Goal: Transaction & Acquisition: Download file/media

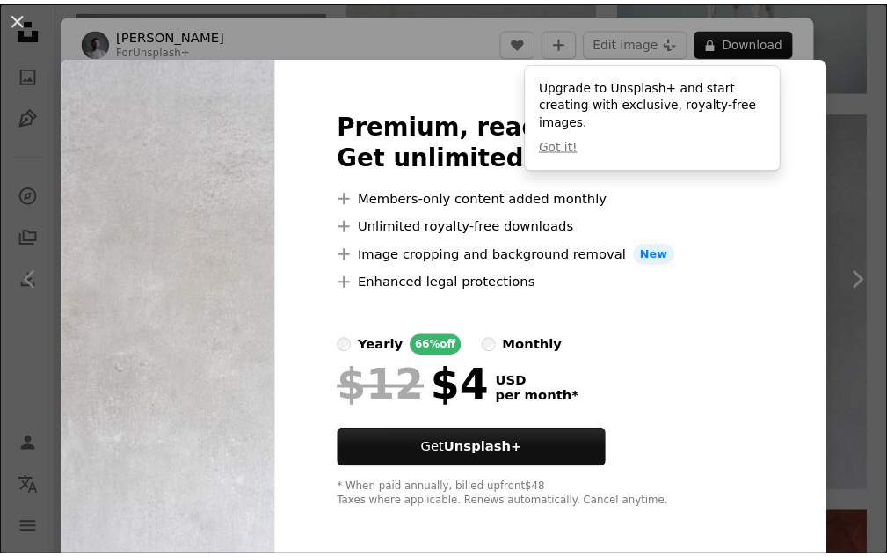
scroll to position [2462, 0]
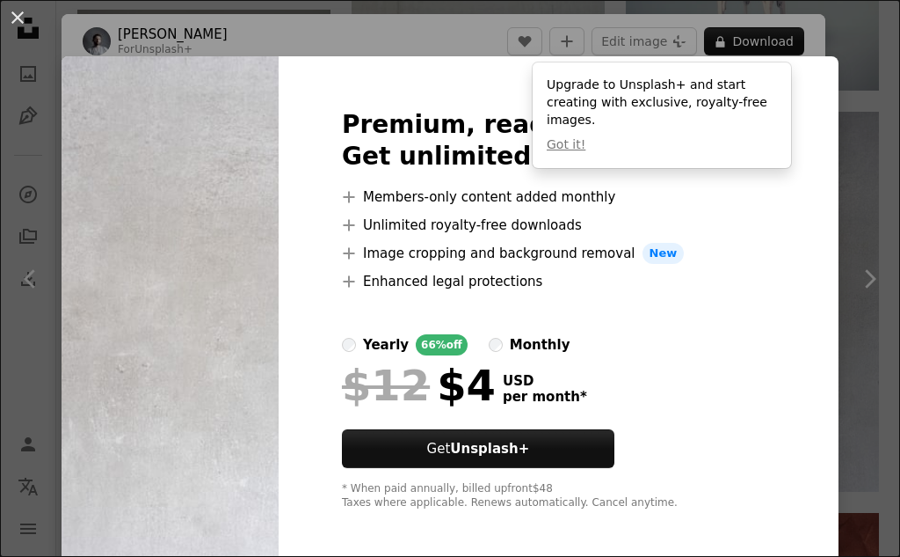
click at [860, 229] on div "An X shape Premium, ready to use images. Get unlimited access. A plus sign Memb…" at bounding box center [450, 278] width 900 height 557
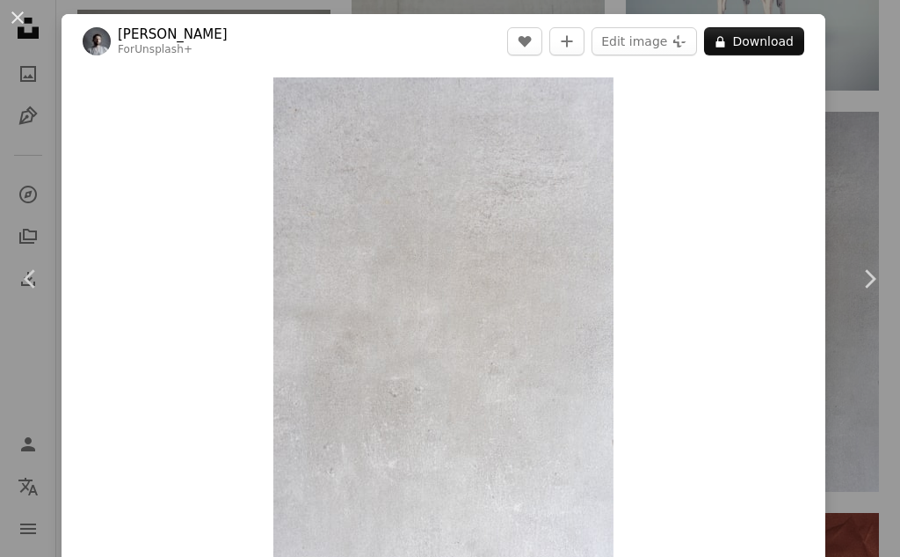
click at [844, 94] on div "An X shape Chevron left Chevron right Yunus Tuğ For Unsplash+ A heart A plus si…" at bounding box center [450, 278] width 900 height 557
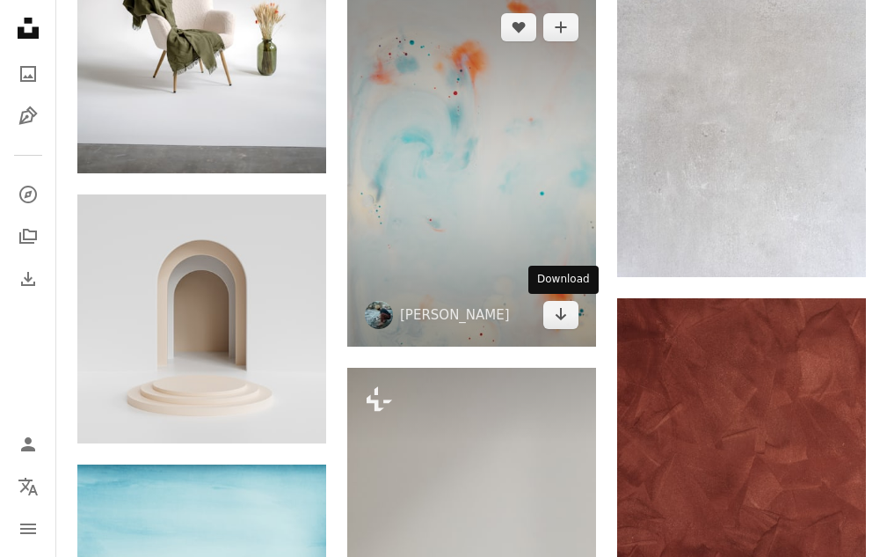
scroll to position [2462, 0]
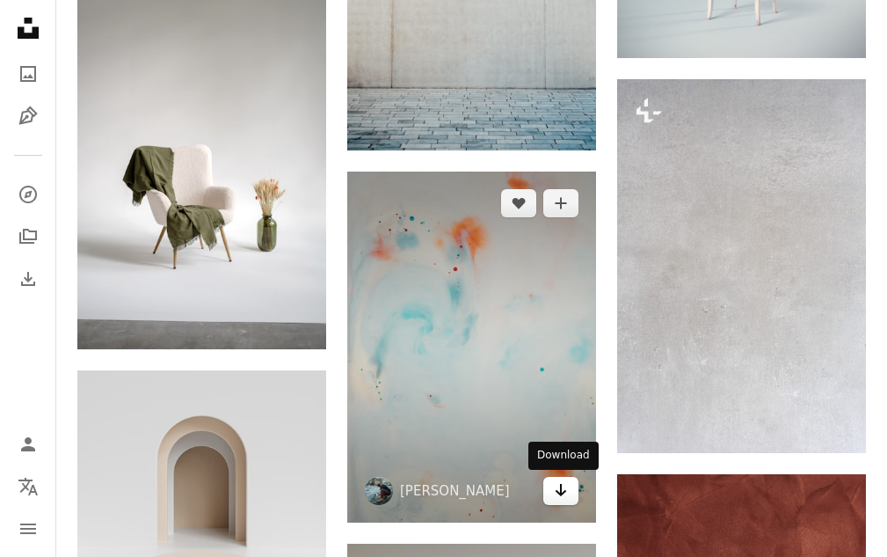
click at [571, 491] on link "Arrow pointing down" at bounding box center [560, 491] width 35 height 28
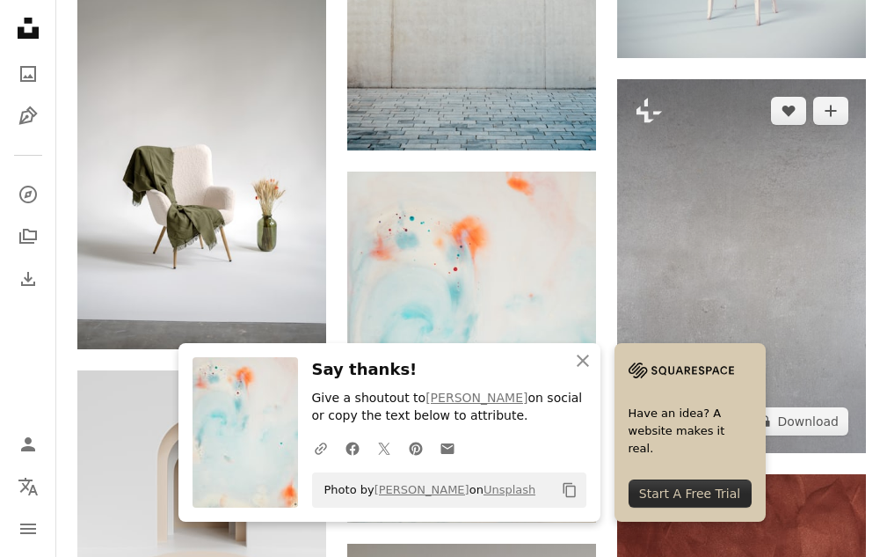
click at [707, 239] on img at bounding box center [741, 266] width 249 height 374
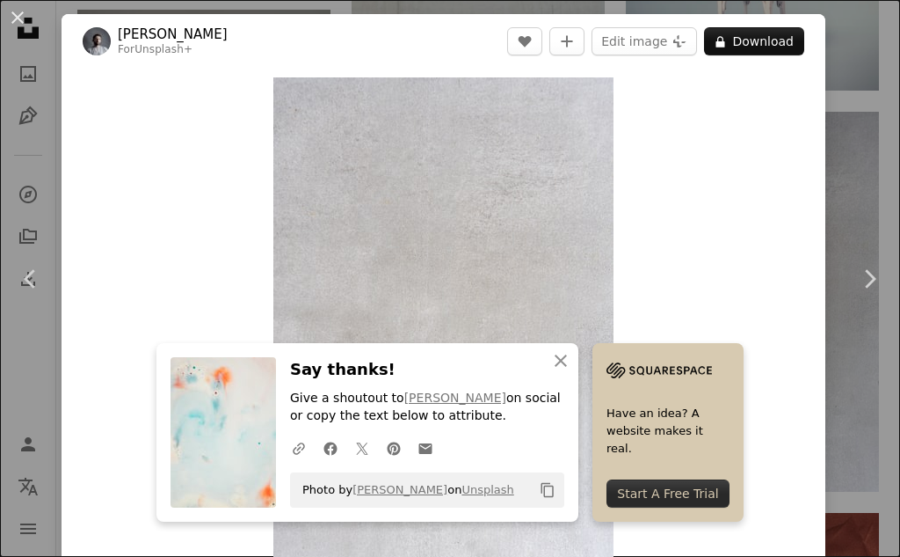
click at [823, 144] on div "An X shape Chevron left Chevron right Yunus Tuğ For Unsplash+ A heart A plus si…" at bounding box center [450, 278] width 900 height 557
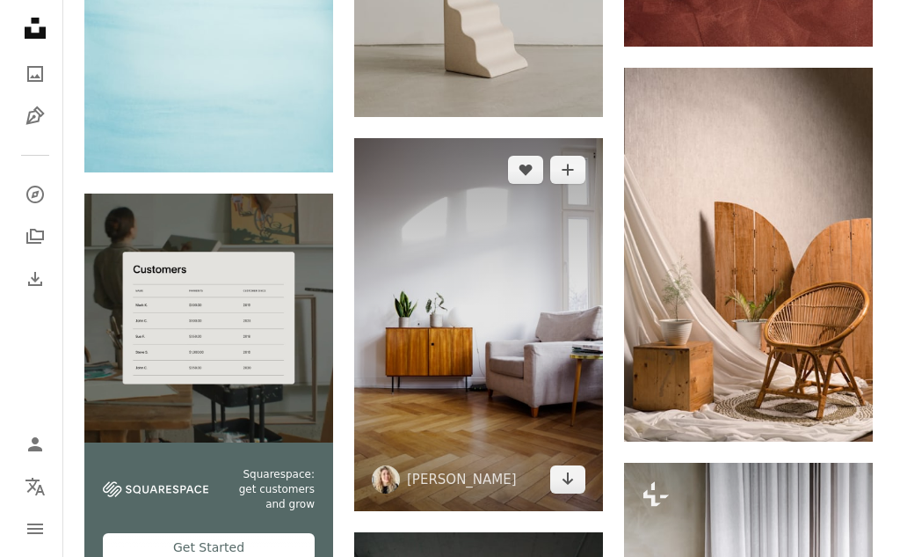
scroll to position [3165, 0]
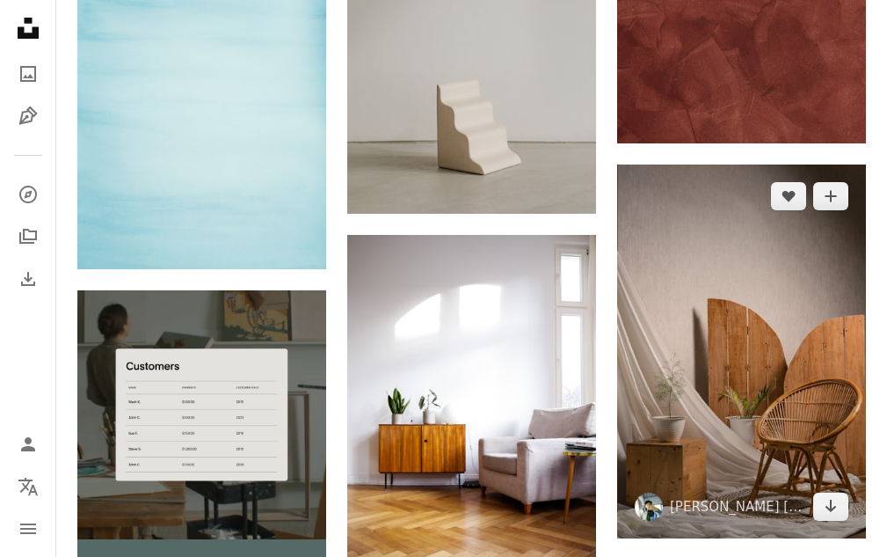
click at [702, 302] on img at bounding box center [741, 351] width 249 height 374
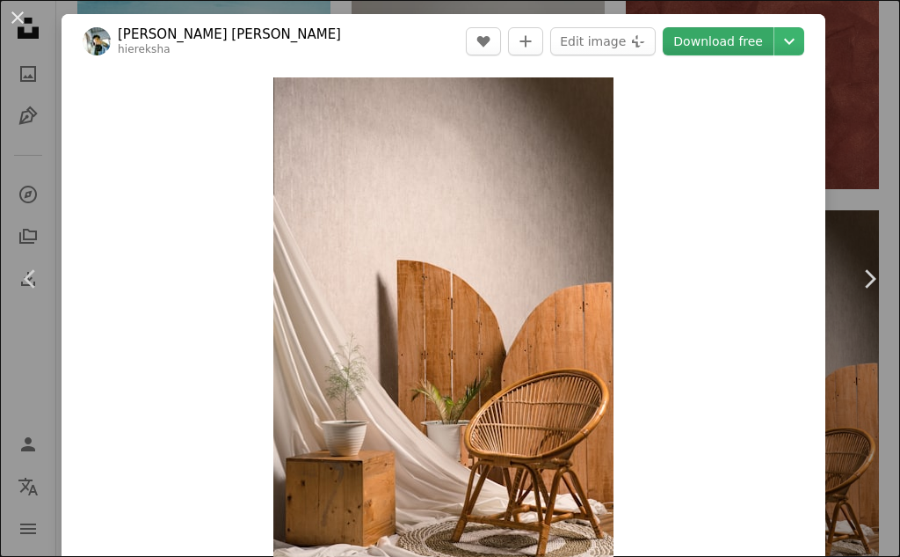
click at [695, 45] on link "Download free" at bounding box center [718, 41] width 111 height 28
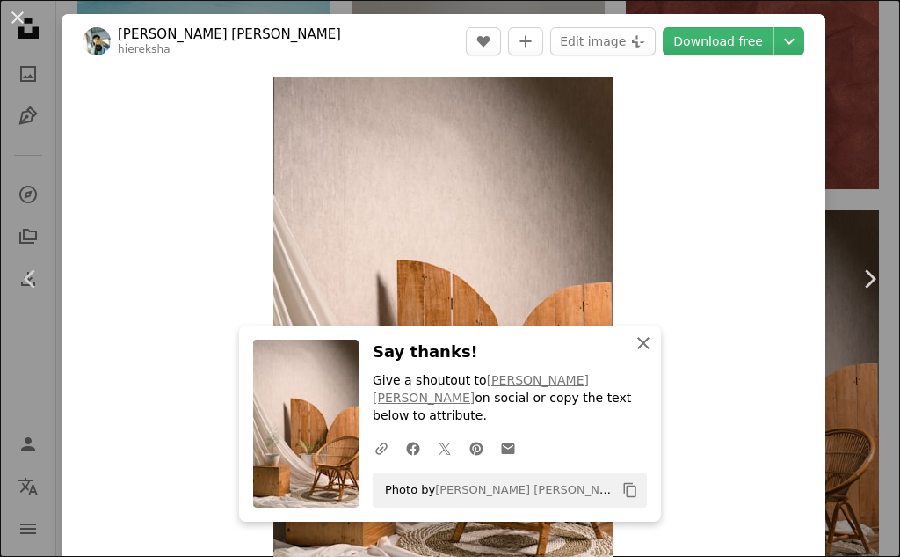
click at [634, 353] on icon "An X shape" at bounding box center [643, 342] width 21 height 21
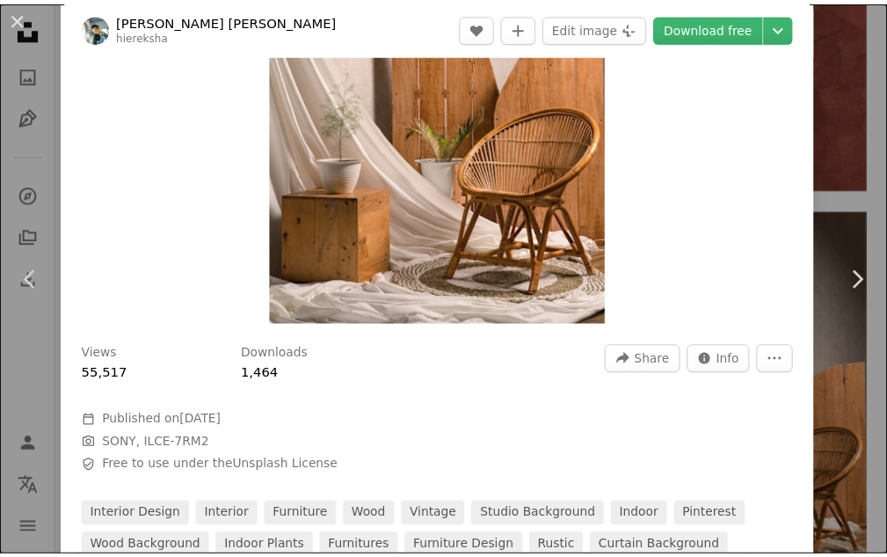
scroll to position [751, 0]
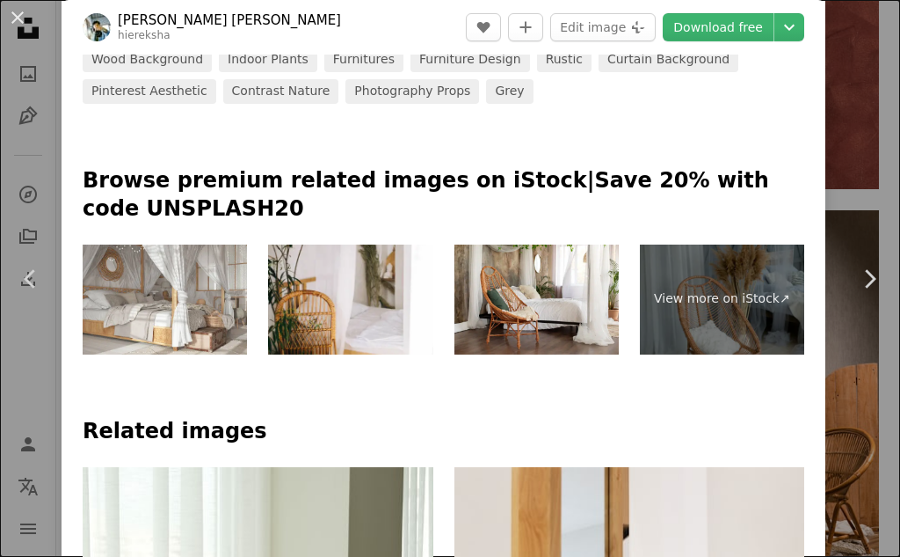
click at [825, 141] on div "An X shape Chevron left Chevron right [PERSON_NAME] [PERSON_NAME] hiereksha A h…" at bounding box center [450, 278] width 900 height 557
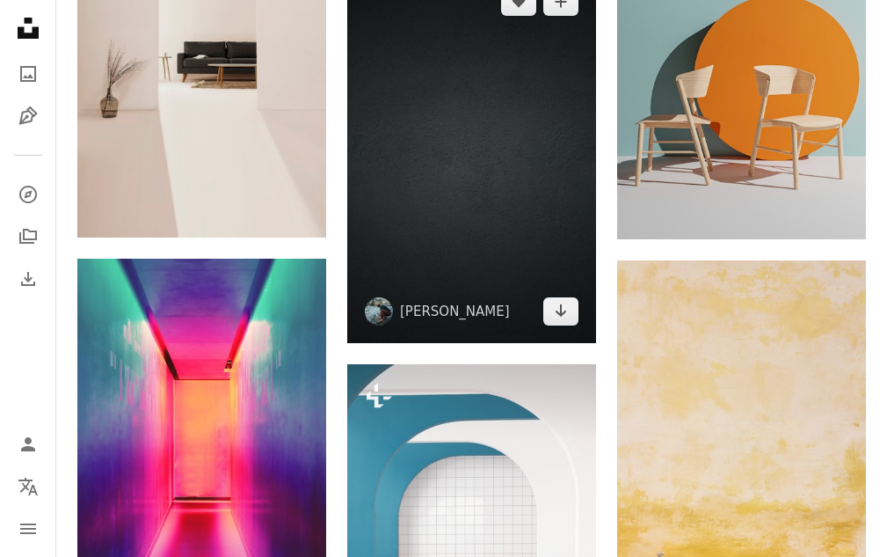
scroll to position [4220, 0]
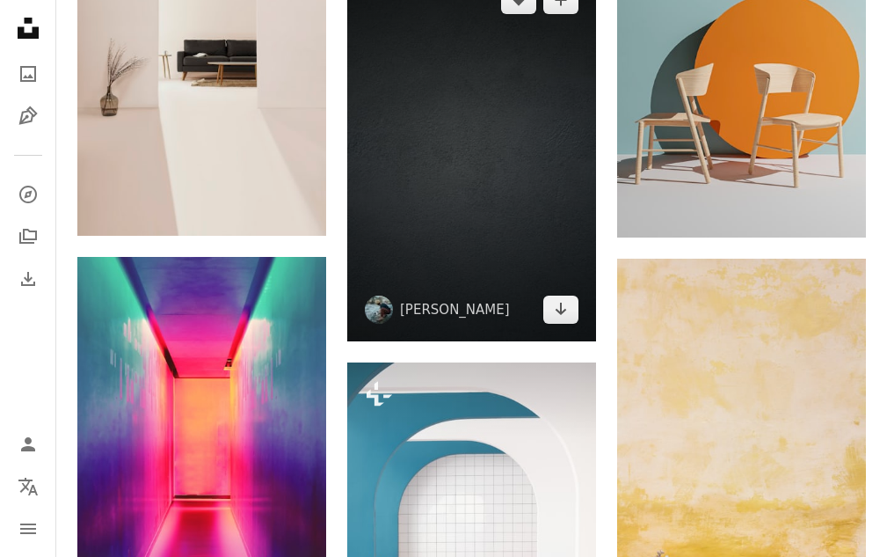
click at [491, 175] on img at bounding box center [471, 155] width 249 height 374
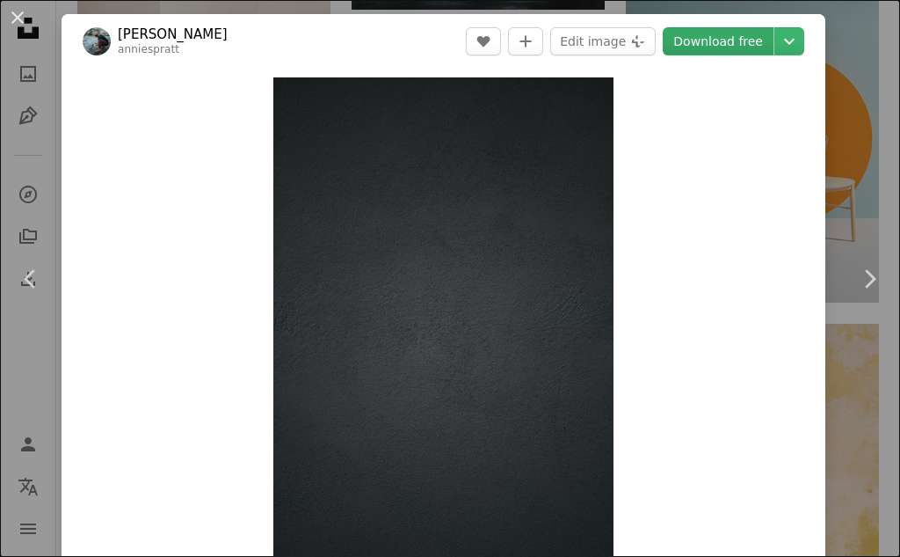
click at [703, 51] on link "Download free" at bounding box center [718, 41] width 111 height 28
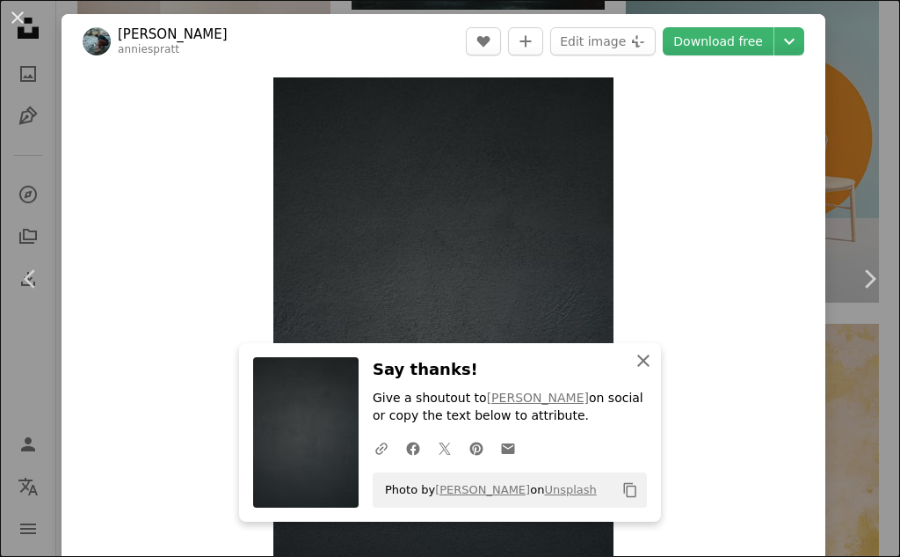
click at [639, 354] on icon "An X shape" at bounding box center [643, 360] width 21 height 21
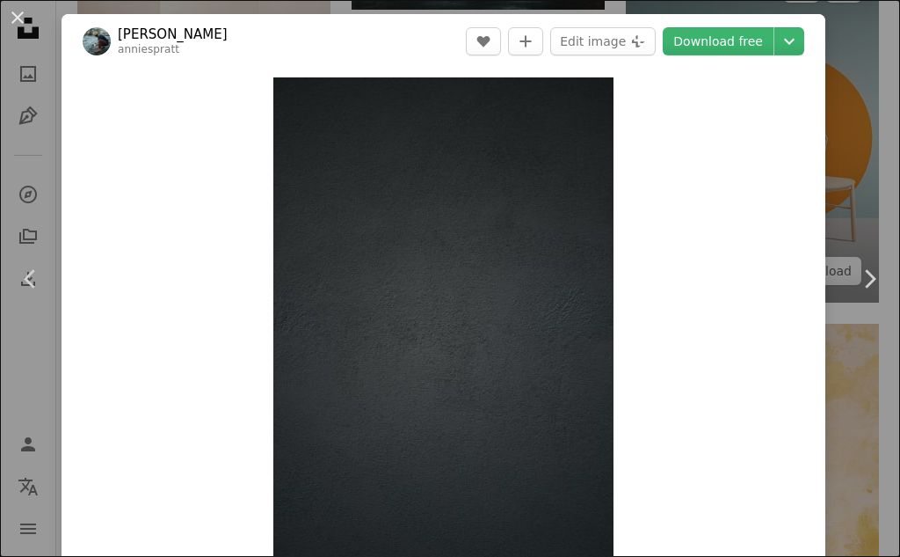
click at [844, 105] on div "An X shape Chevron left Chevron right [PERSON_NAME] anniespratt A heart A plus …" at bounding box center [450, 278] width 900 height 557
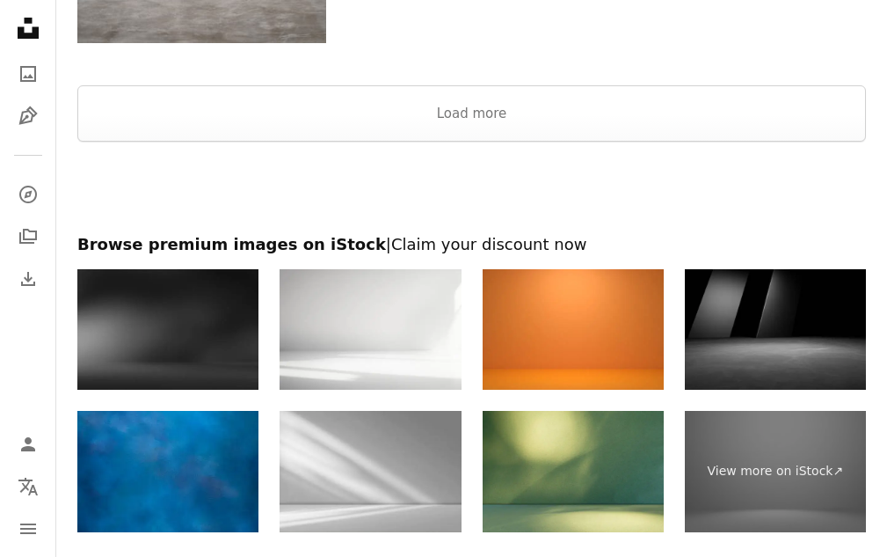
scroll to position [5802, 0]
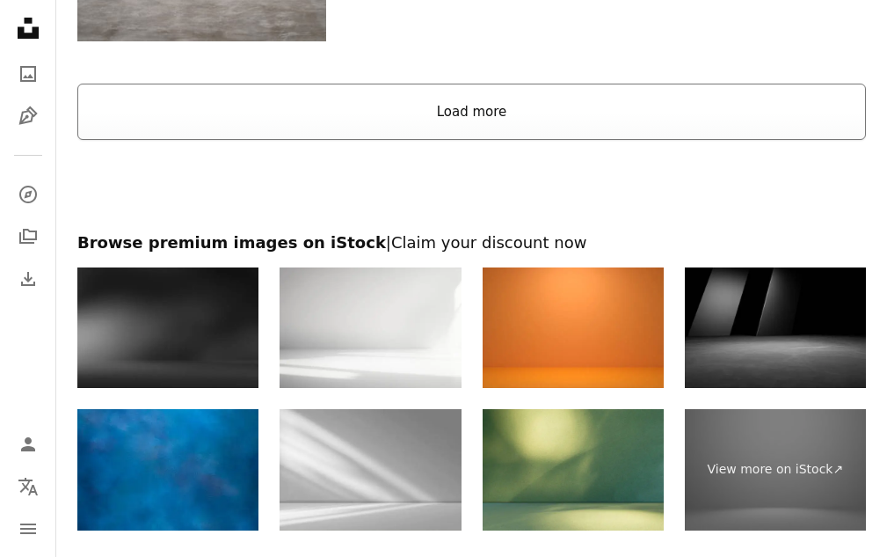
click at [502, 102] on button "Load more" at bounding box center [471, 112] width 789 height 56
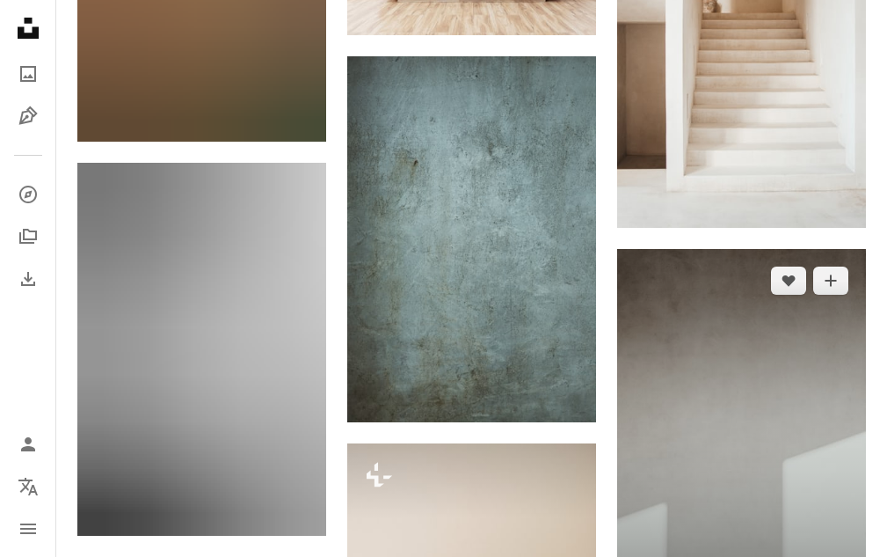
scroll to position [10285, 0]
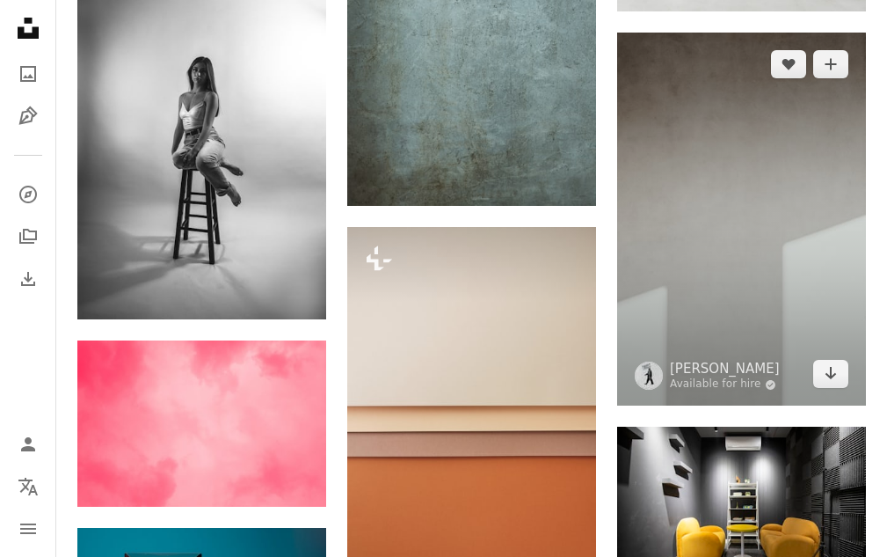
click at [742, 247] on img at bounding box center [741, 220] width 249 height 374
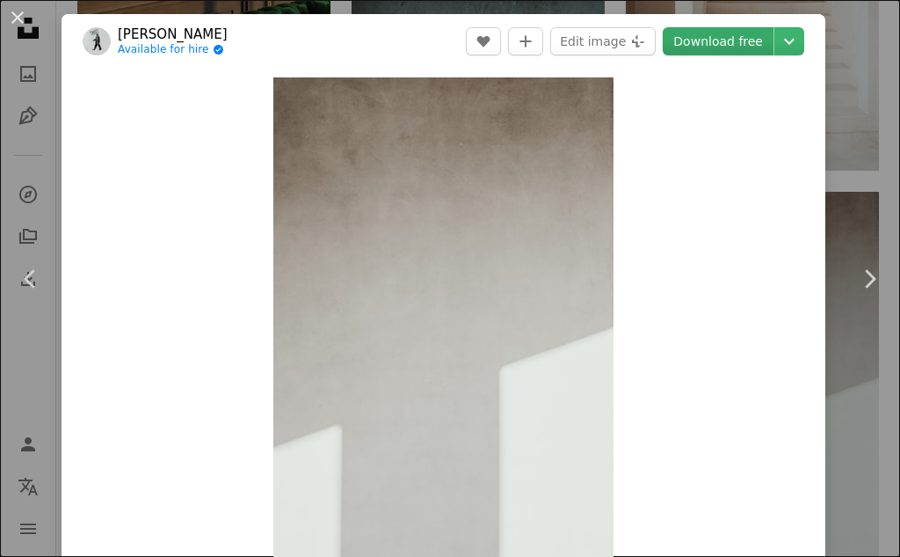
click at [734, 44] on link "Download free" at bounding box center [718, 41] width 111 height 28
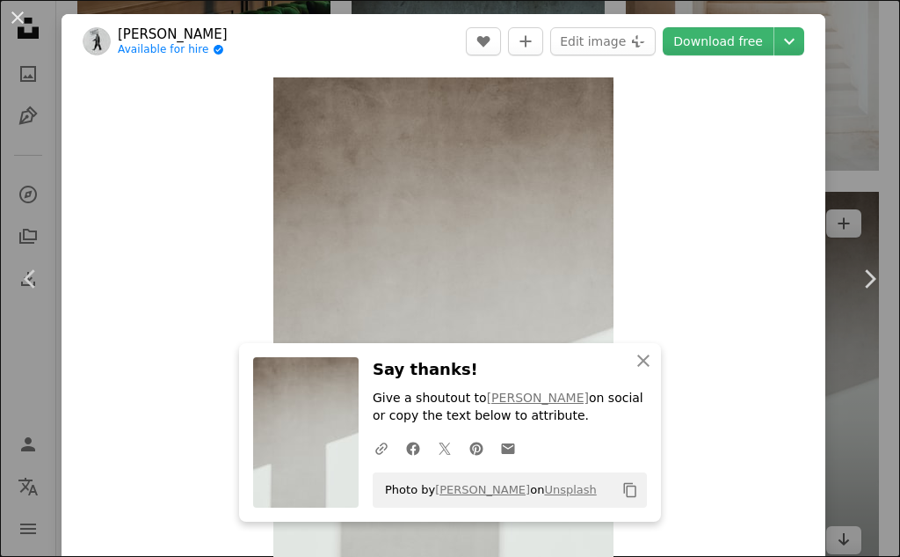
drag, startPoint x: 844, startPoint y: 120, endPoint x: 831, endPoint y: 117, distance: 13.6
click at [844, 121] on div "An X shape Chevron left Chevron right [PERSON_NAME] Available for hire A checkm…" at bounding box center [450, 278] width 900 height 557
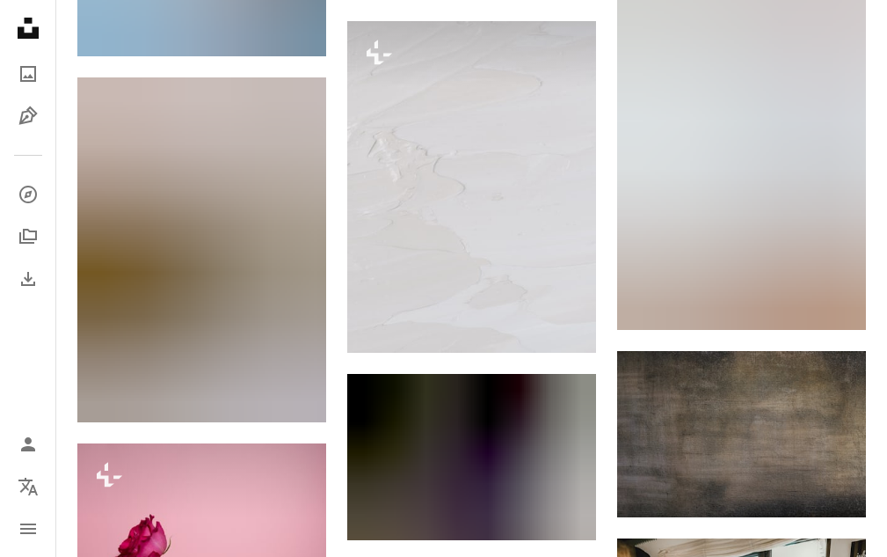
scroll to position [17758, 0]
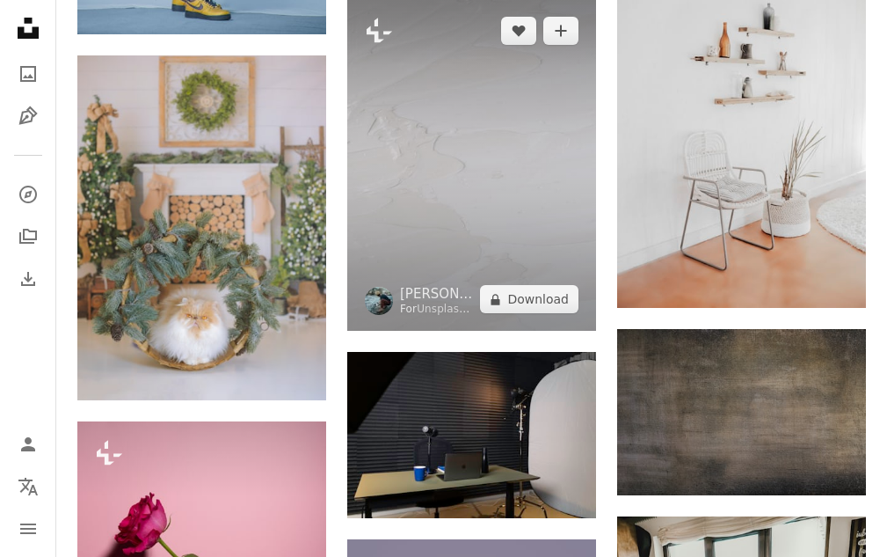
click at [486, 166] on img at bounding box center [471, 164] width 249 height 331
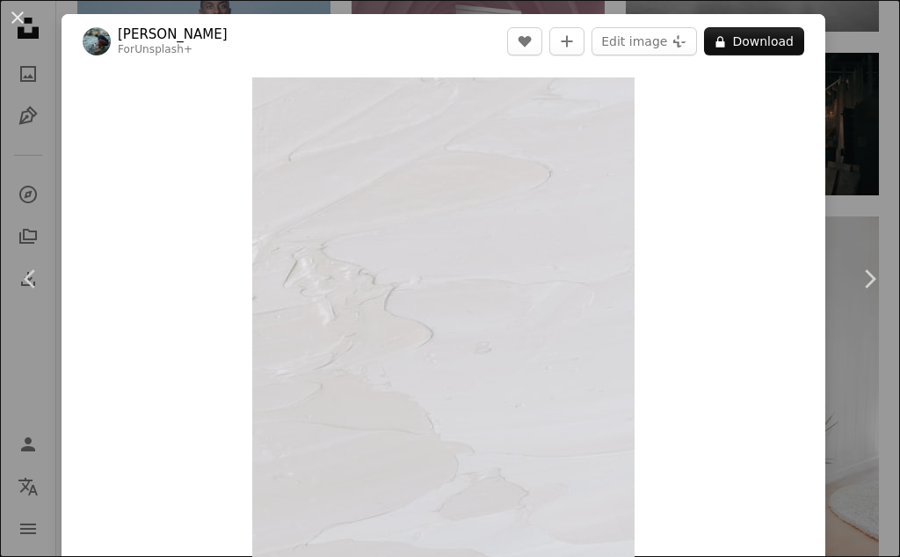
click at [836, 158] on div "An X shape Chevron left Chevron right [PERSON_NAME] For Unsplash+ A heart A plu…" at bounding box center [450, 278] width 900 height 557
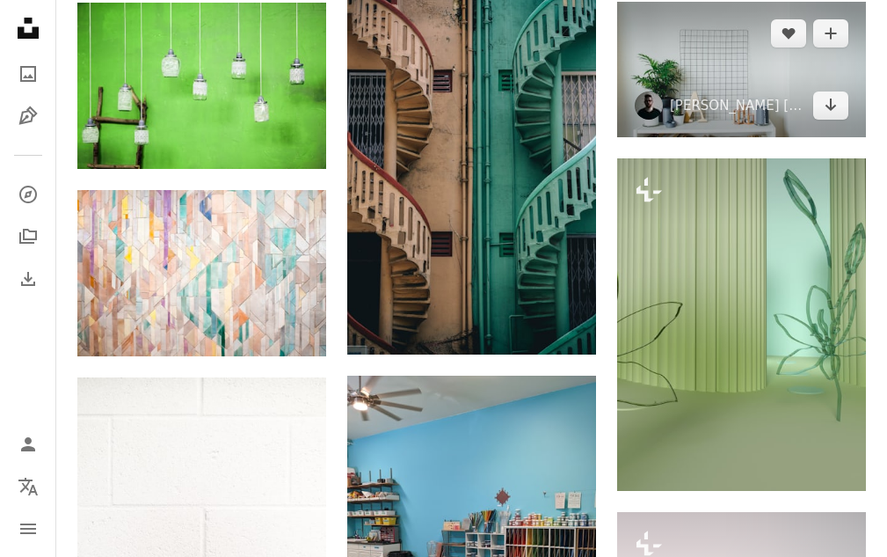
scroll to position [20044, 0]
